Goal: Task Accomplishment & Management: Manage account settings

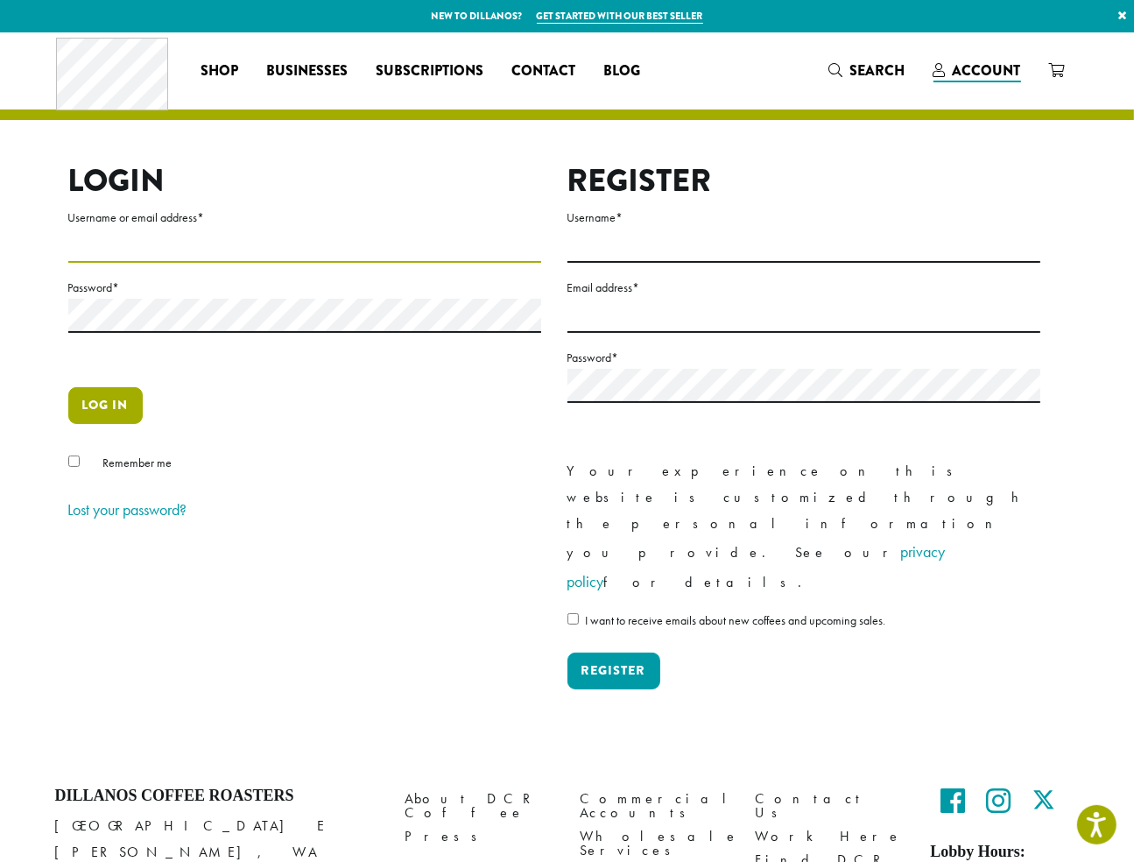
type input "**********"
click at [109, 410] on button "Log in" at bounding box center [105, 405] width 74 height 37
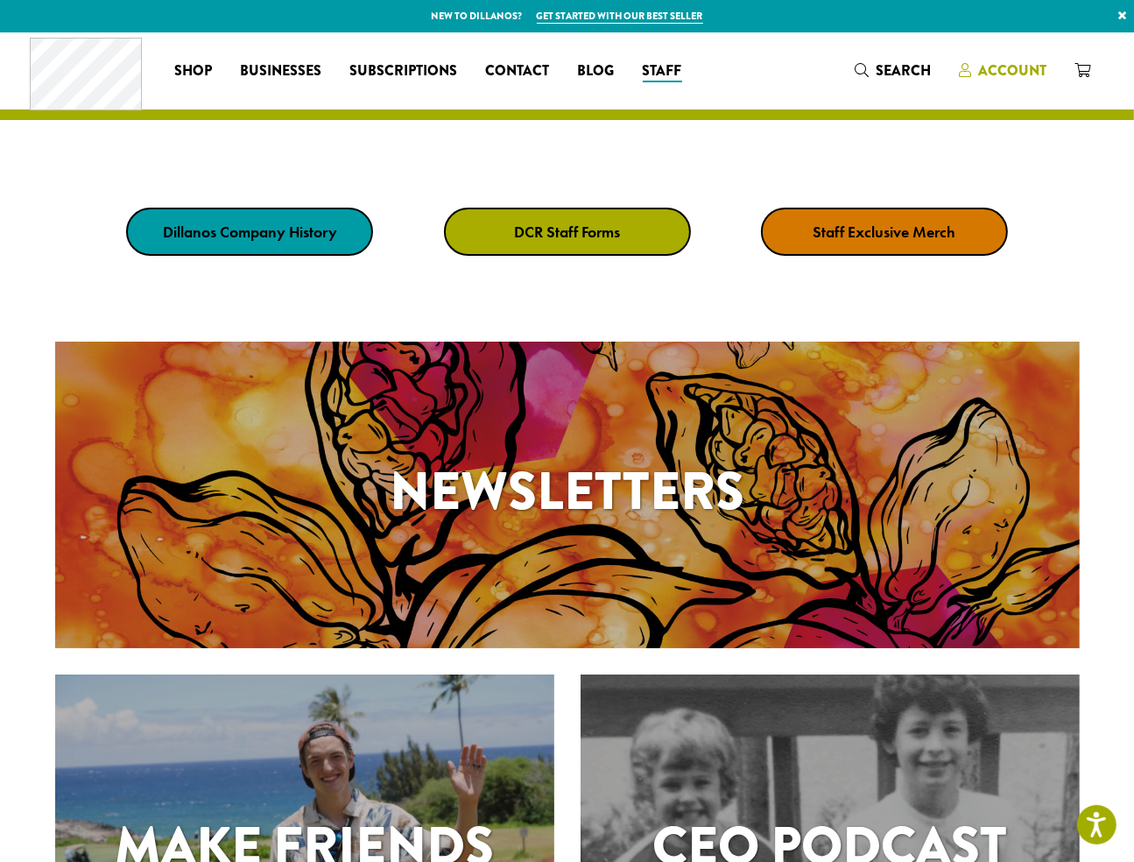
click at [1005, 70] on span "Account" at bounding box center [1012, 70] width 68 height 20
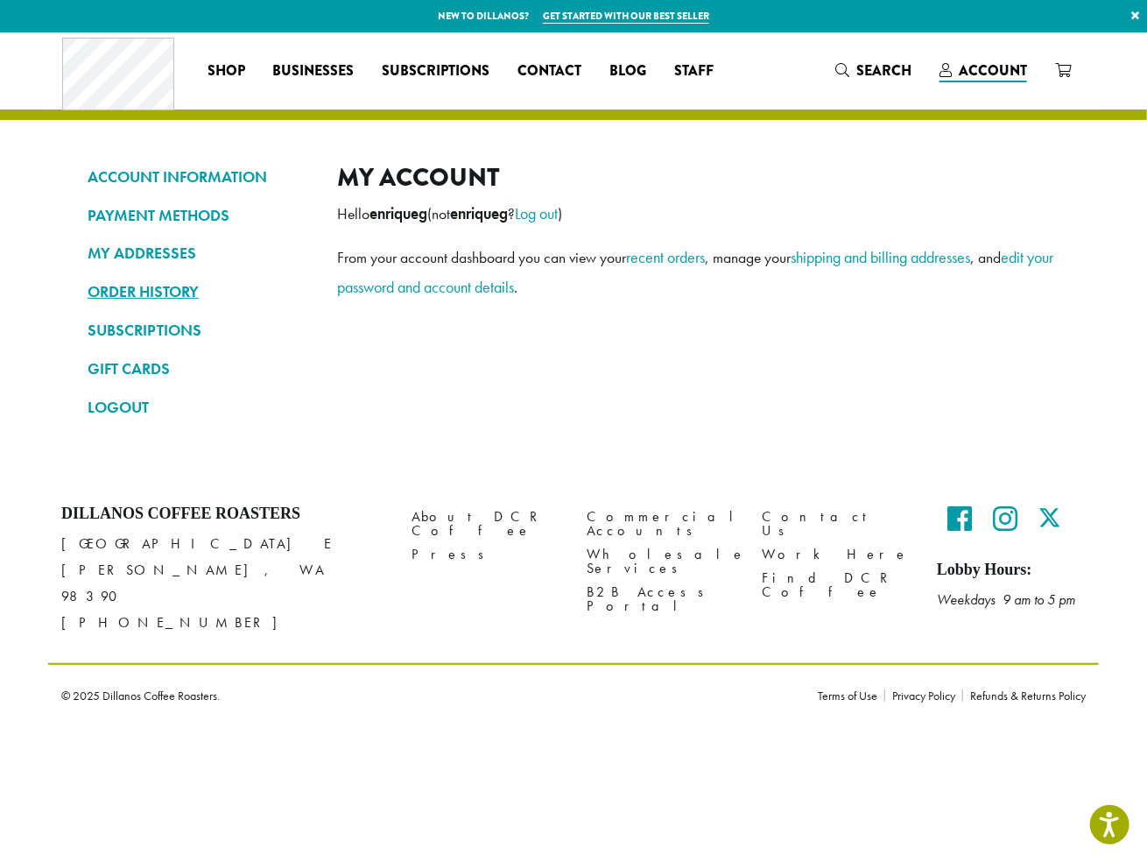
click at [154, 289] on link "ORDER HISTORY" at bounding box center [199, 292] width 223 height 30
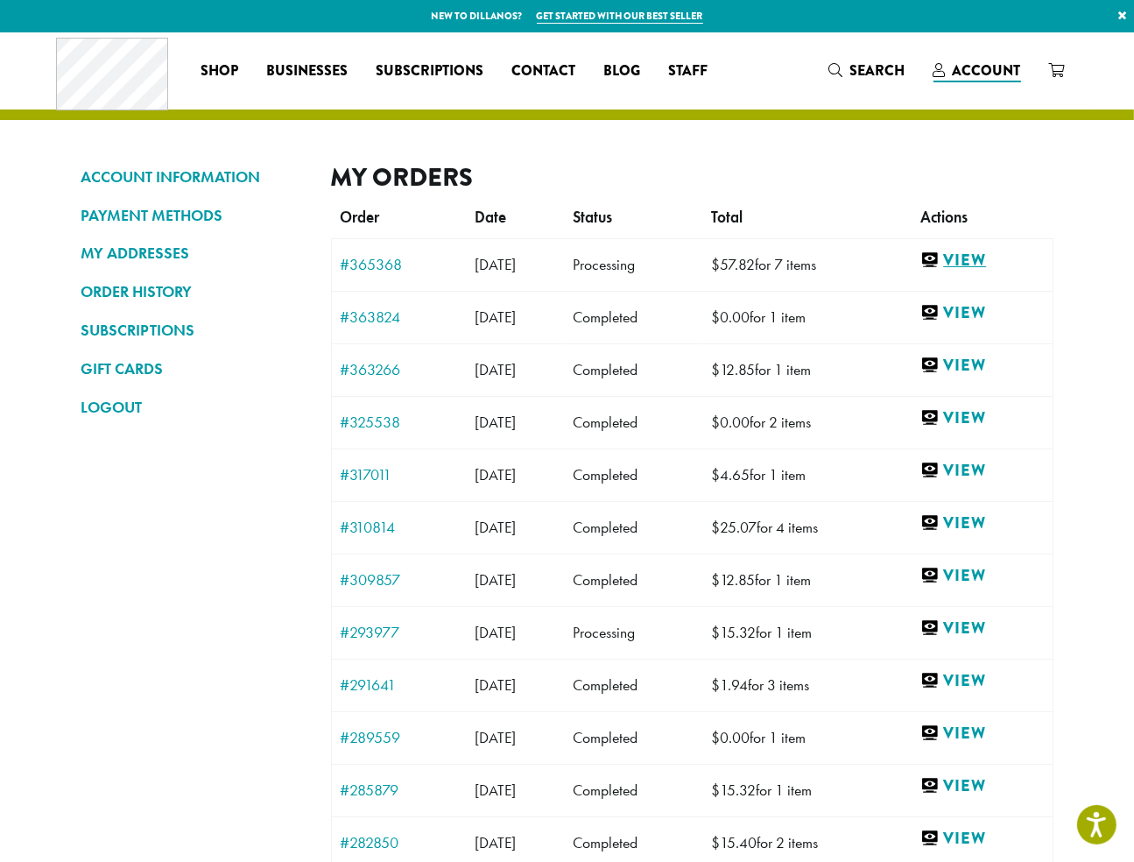
click at [979, 261] on link "View" at bounding box center [981, 261] width 123 height 22
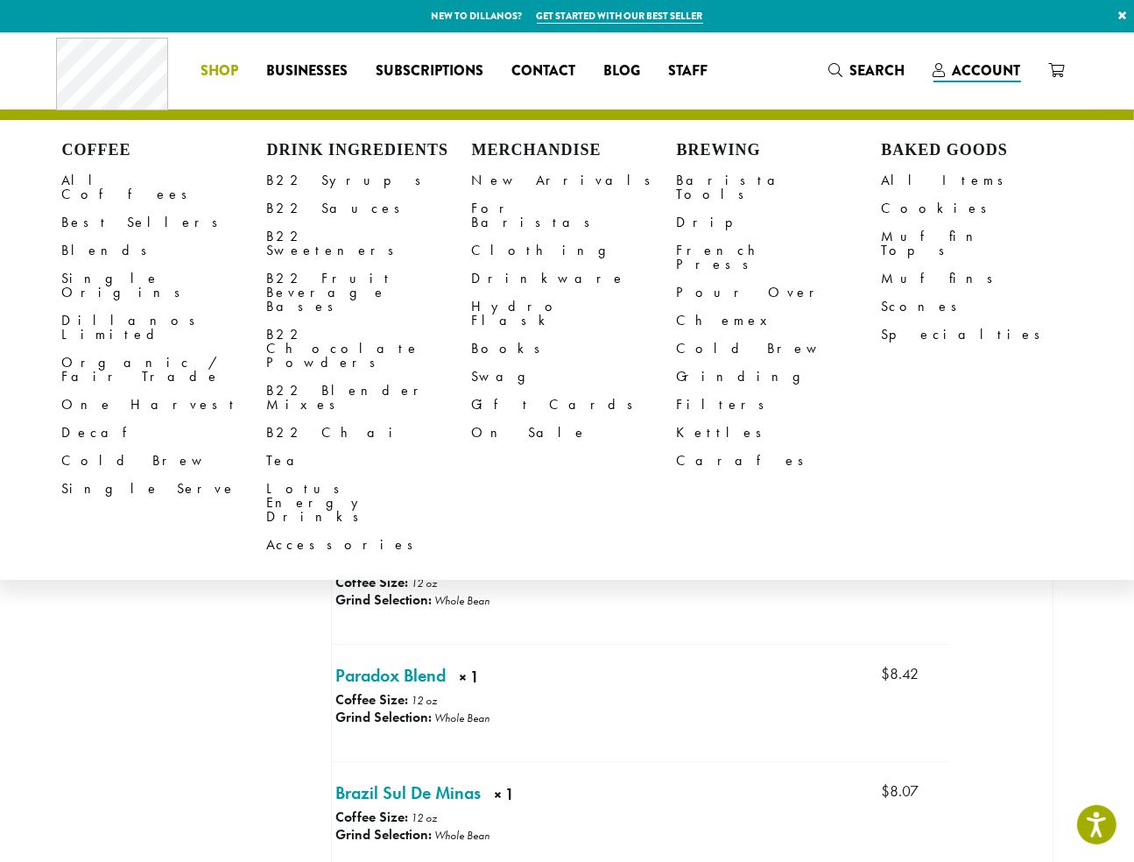
click at [224, 62] on span "Shop" at bounding box center [220, 71] width 38 height 22
